Goal: Transaction & Acquisition: Subscribe to service/newsletter

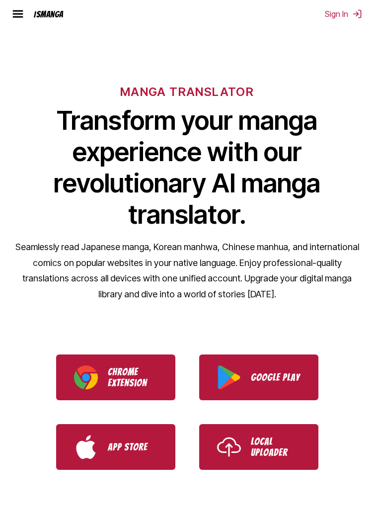
scroll to position [26, 0]
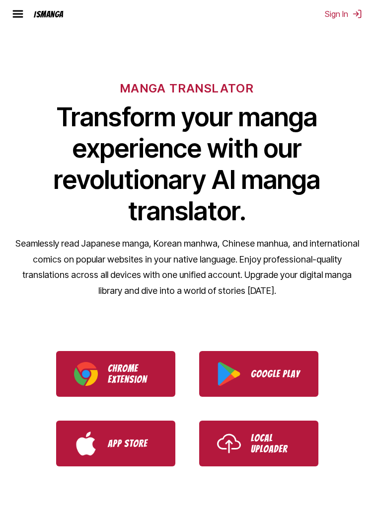
click at [126, 373] on p "Chrome Extension" at bounding box center [133, 374] width 50 height 22
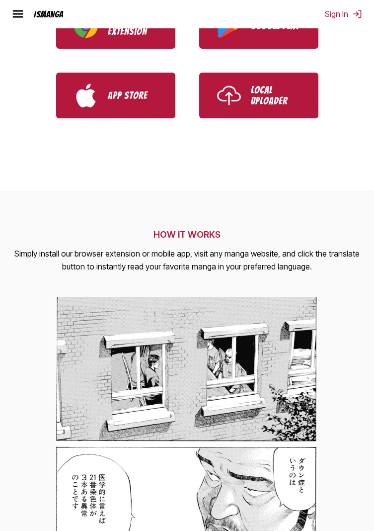
scroll to position [0, 0]
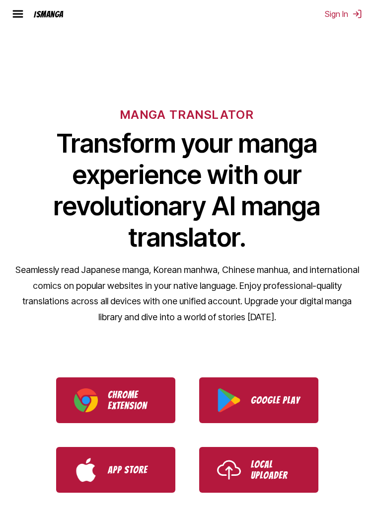
click at [12, 11] on img at bounding box center [18, 14] width 12 height 12
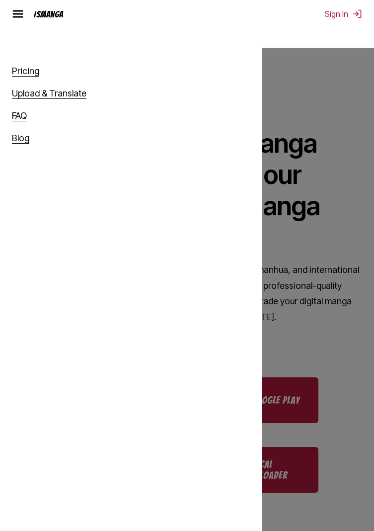
click at [20, 76] on link "Pricing" at bounding box center [25, 71] width 27 height 11
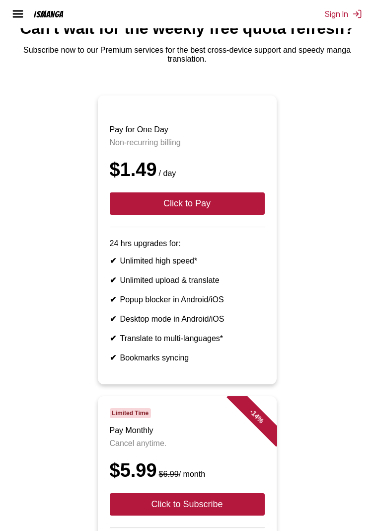
scroll to position [48, 0]
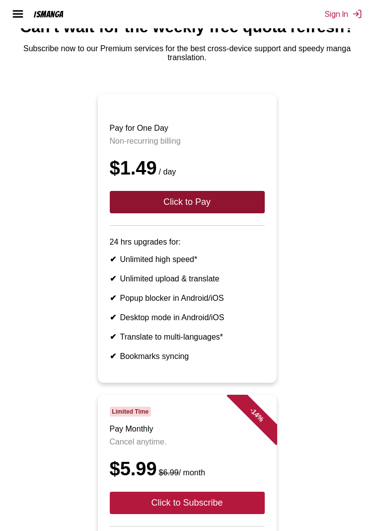
click at [222, 209] on button "Click to Pay" at bounding box center [187, 202] width 155 height 22
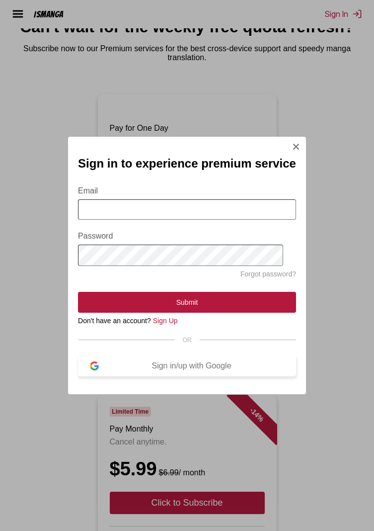
click at [240, 358] on button "Sign in/up with Google" at bounding box center [187, 365] width 218 height 21
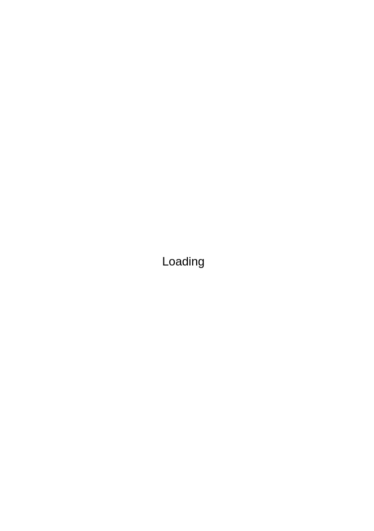
scroll to position [34, 0]
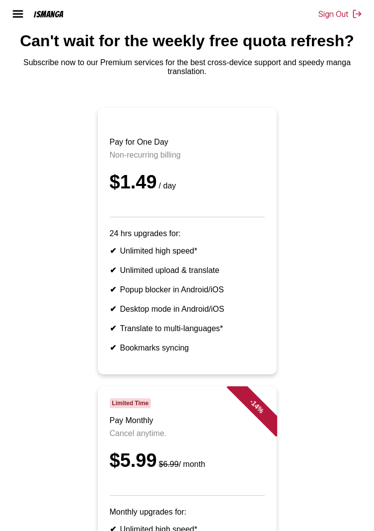
click at [258, 321] on article "Pay for One Day Non-recurring billing $1.49 / day 24 hrs upgrades for: ✔ Unlimi…" at bounding box center [187, 241] width 179 height 266
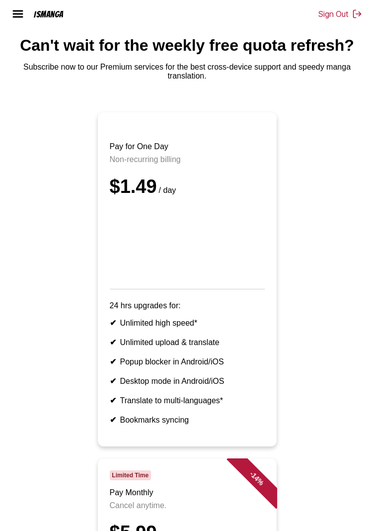
scroll to position [0, 0]
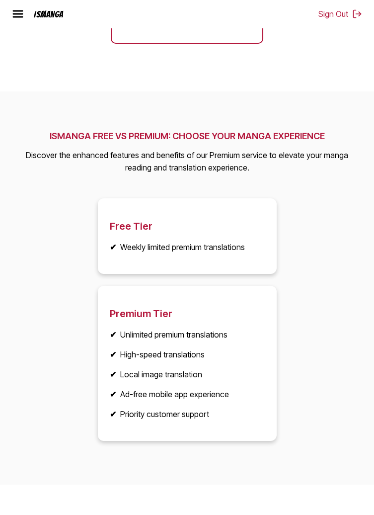
scroll to position [2119, 0]
click at [254, 400] on ul "✔ Unlimited premium translations ✔ High-speed translations ✔ Local image transl…" at bounding box center [187, 373] width 155 height 89
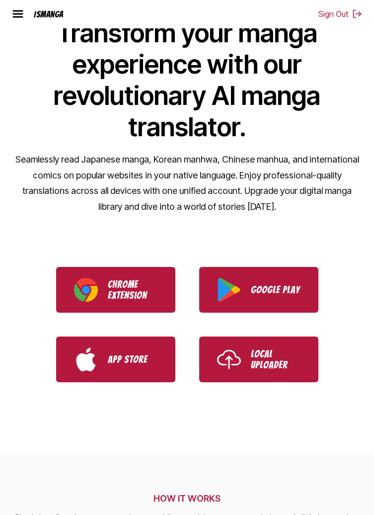
scroll to position [0, 0]
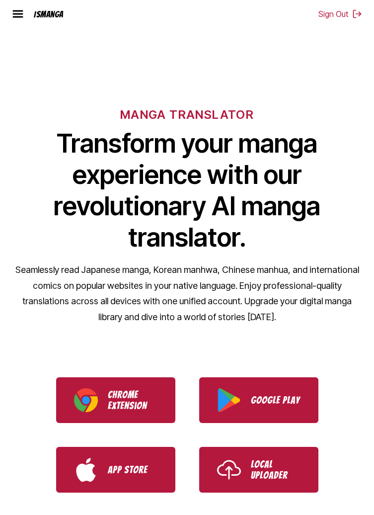
click at [6, 19] on div "IsManga Pricing Upload & Translate FAQ Blog Sign Out Pricing Upload & Translate…" at bounding box center [187, 14] width 374 height 28
click at [18, 17] on img at bounding box center [18, 14] width 12 height 12
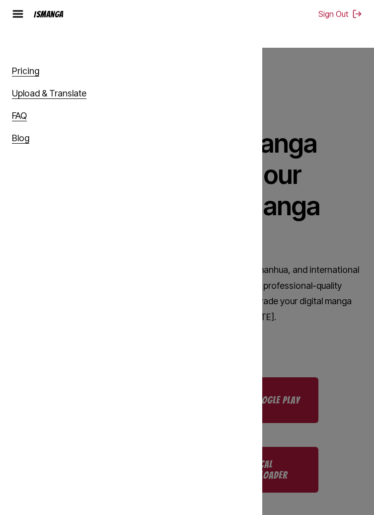
click at [27, 72] on link "Pricing" at bounding box center [25, 71] width 27 height 11
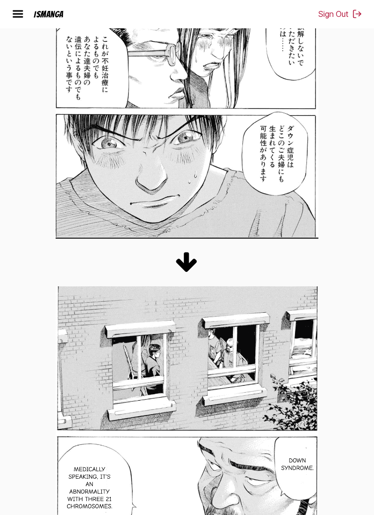
scroll to position [904, 0]
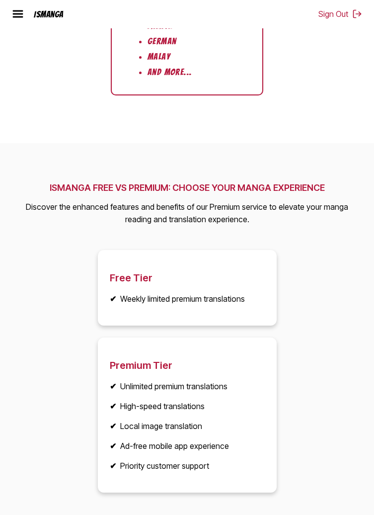
click at [16, 11] on img at bounding box center [18, 14] width 12 height 12
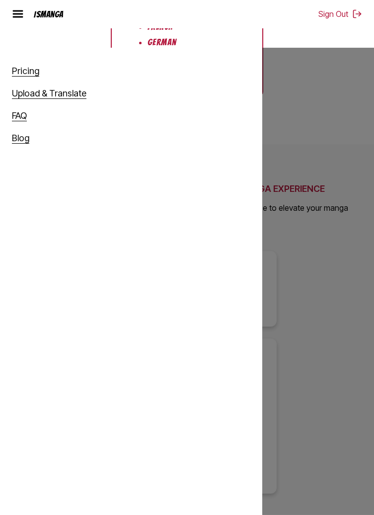
click at [33, 75] on link "Pricing" at bounding box center [25, 71] width 27 height 11
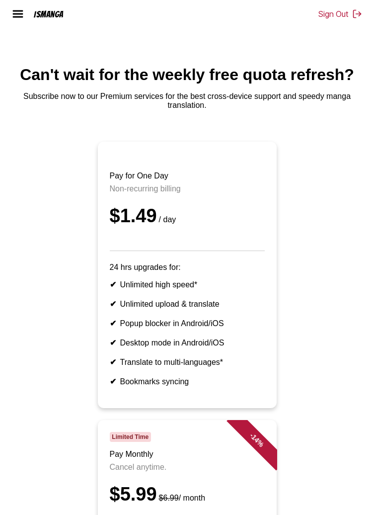
click at [197, 205] on header "Pay for One Day Non-recurring billing $1.49 / day" at bounding box center [187, 202] width 155 height 97
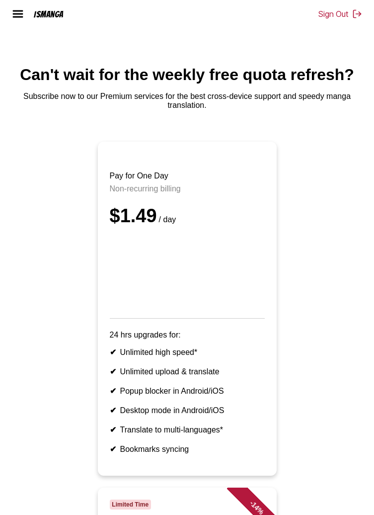
click at [209, 261] on iframe at bounding box center [187, 272] width 155 height 66
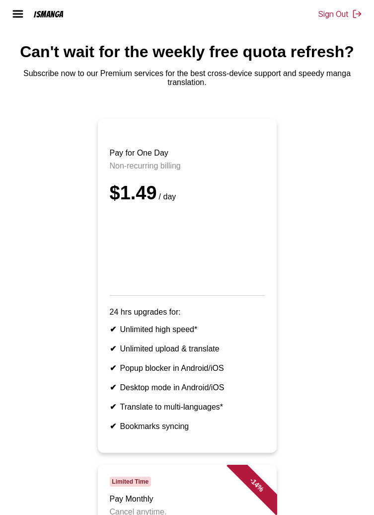
scroll to position [31, 0]
